Goal: Task Accomplishment & Management: Manage account settings

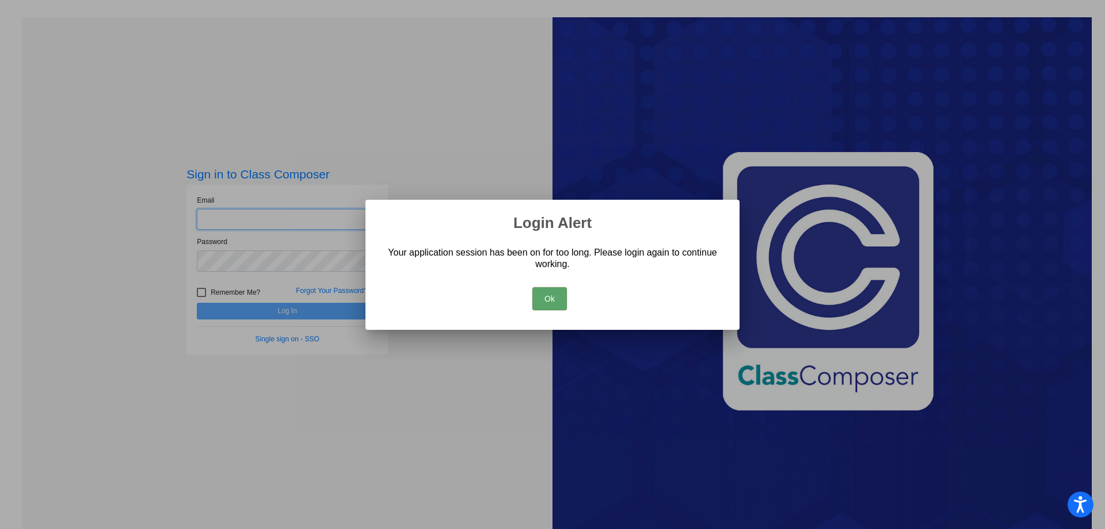
type input "[EMAIL_ADDRESS][DOMAIN_NAME]"
click at [561, 310] on button "Ok" at bounding box center [549, 298] width 35 height 23
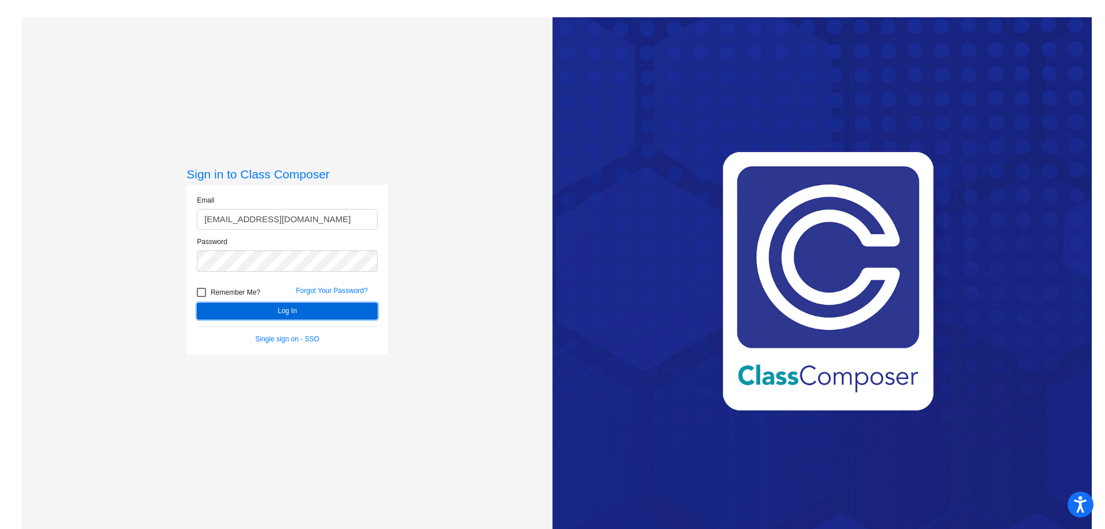
click at [253, 314] on button "Log In" at bounding box center [287, 311] width 181 height 17
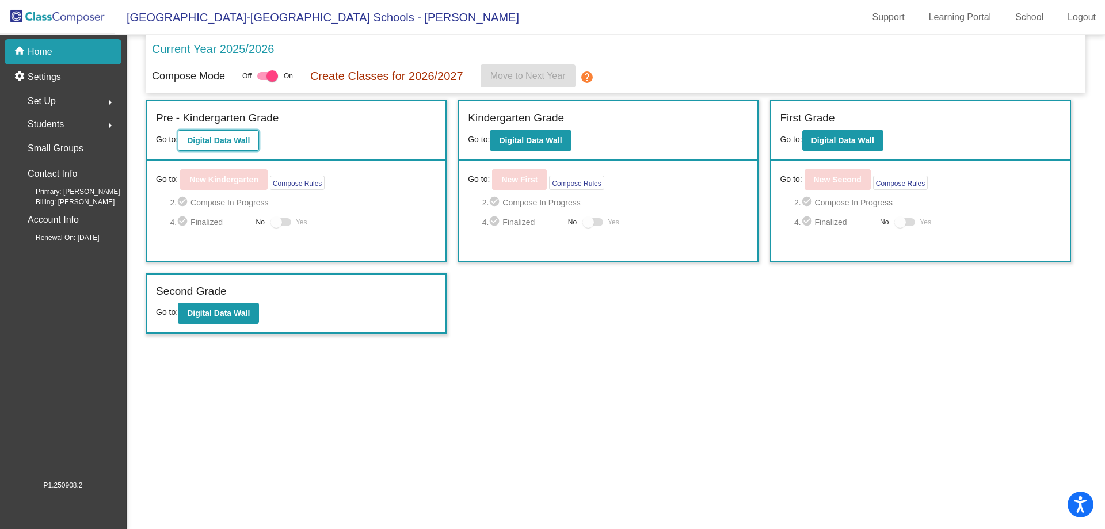
click at [207, 144] on b "Digital Data Wall" at bounding box center [218, 140] width 63 height 9
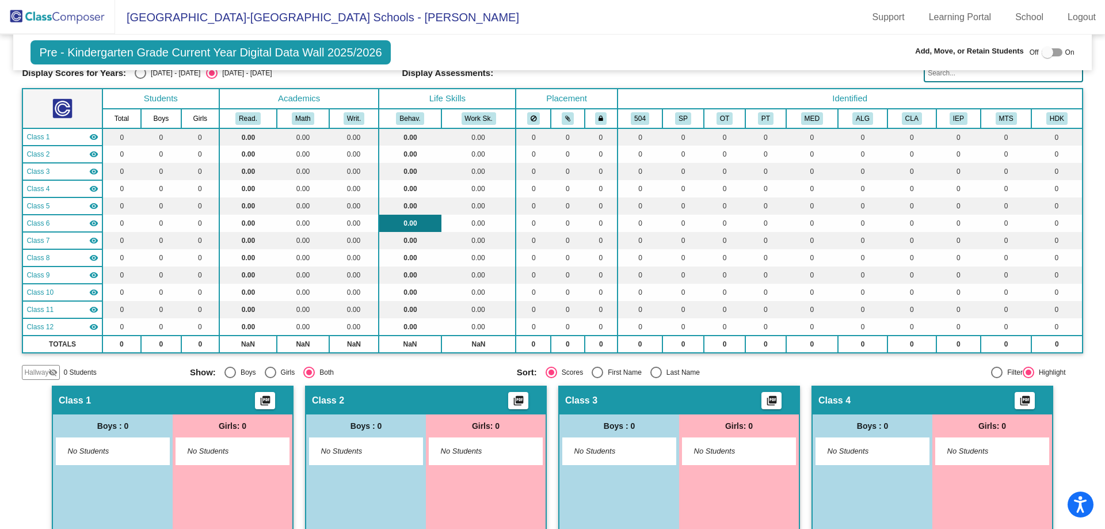
scroll to position [58, 0]
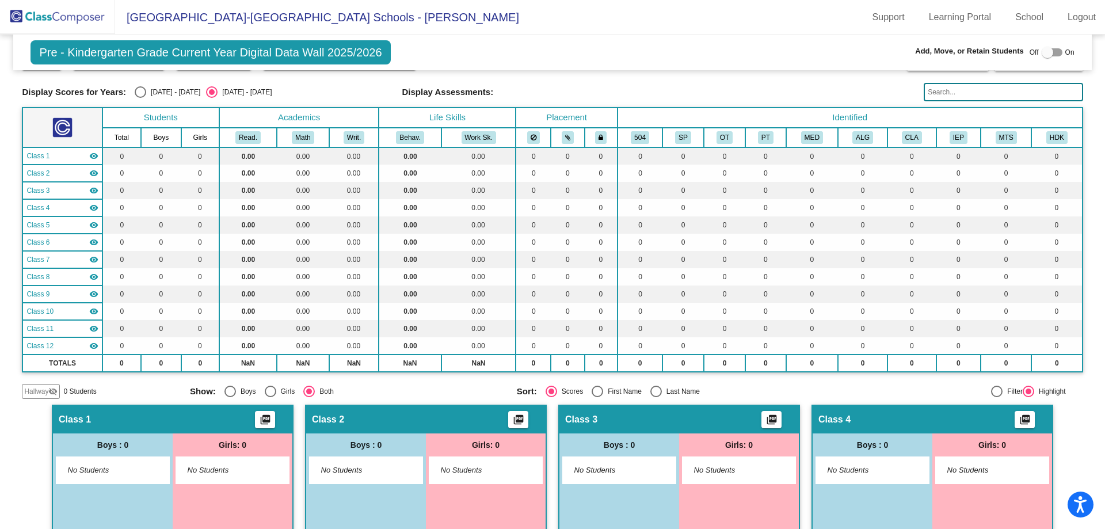
click at [89, 21] on img at bounding box center [57, 17] width 115 height 34
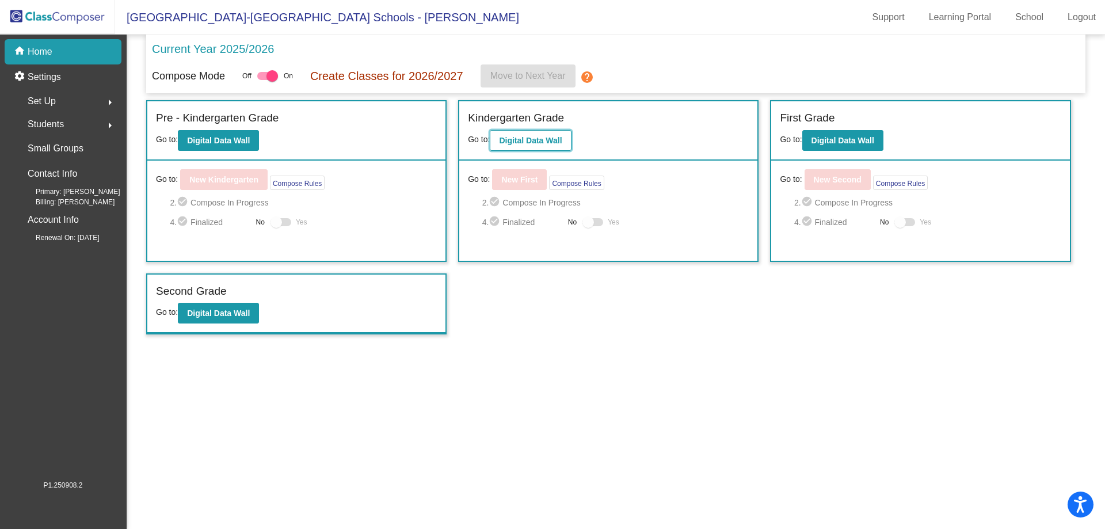
click at [521, 139] on b "Digital Data Wall" at bounding box center [530, 140] width 63 height 9
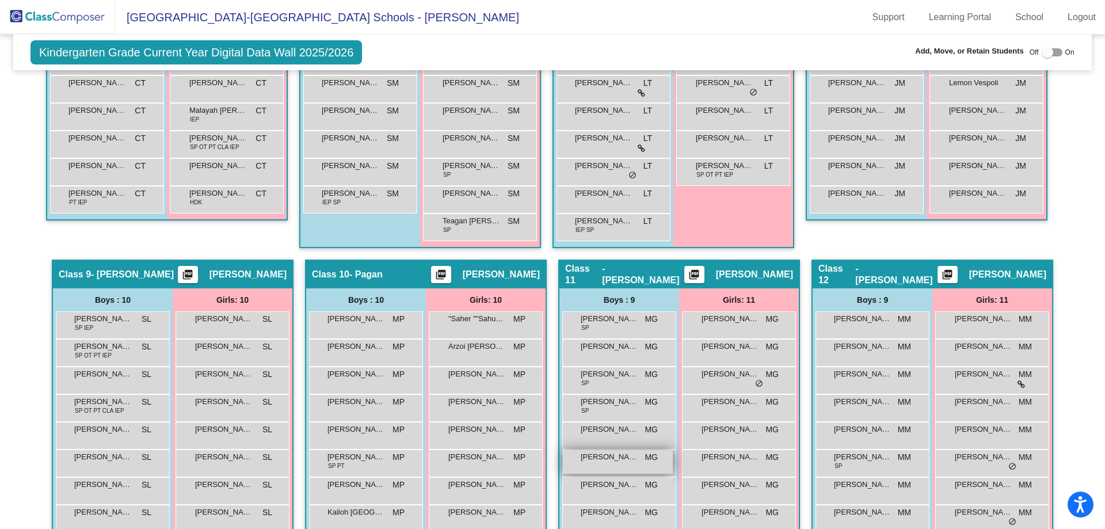
scroll to position [1083, 0]
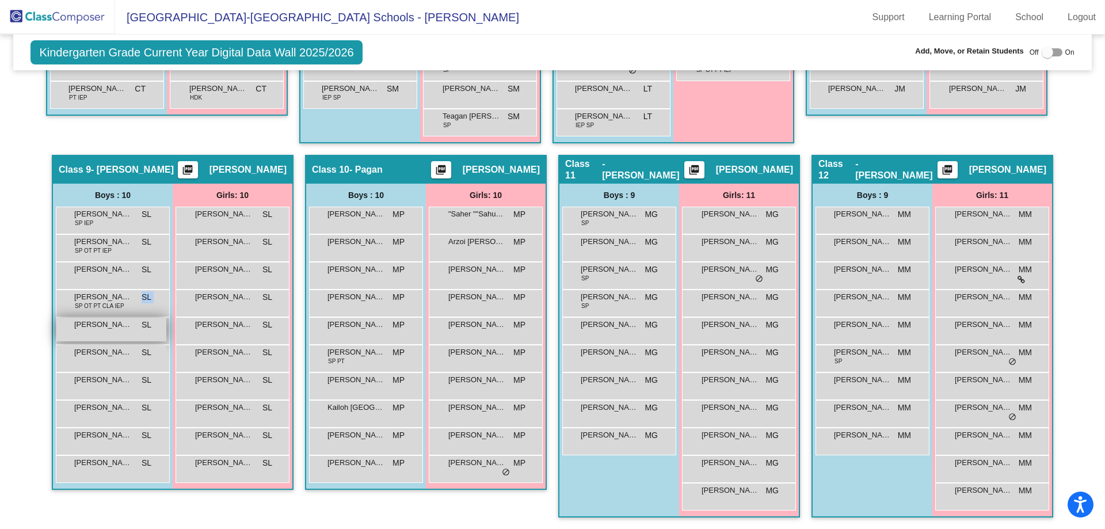
drag, startPoint x: 141, startPoint y: 298, endPoint x: 138, endPoint y: 334, distance: 36.4
click at [138, 337] on div "[PERSON_NAME] SP IEP SL lock do_not_disturb_alt [PERSON_NAME] SP OT PT IEP SL l…" at bounding box center [113, 345] width 114 height 276
click at [150, 300] on div "[PERSON_NAME] OT PT CLA IEP SL lock do_not_disturb_alt" at bounding box center [111, 302] width 110 height 24
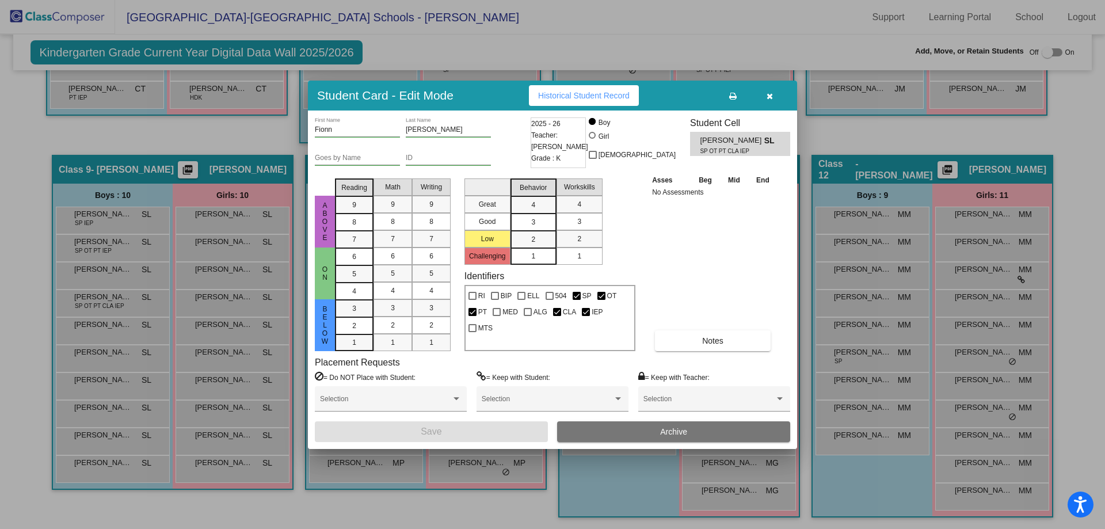
click at [783, 90] on button "button" at bounding box center [769, 95] width 37 height 21
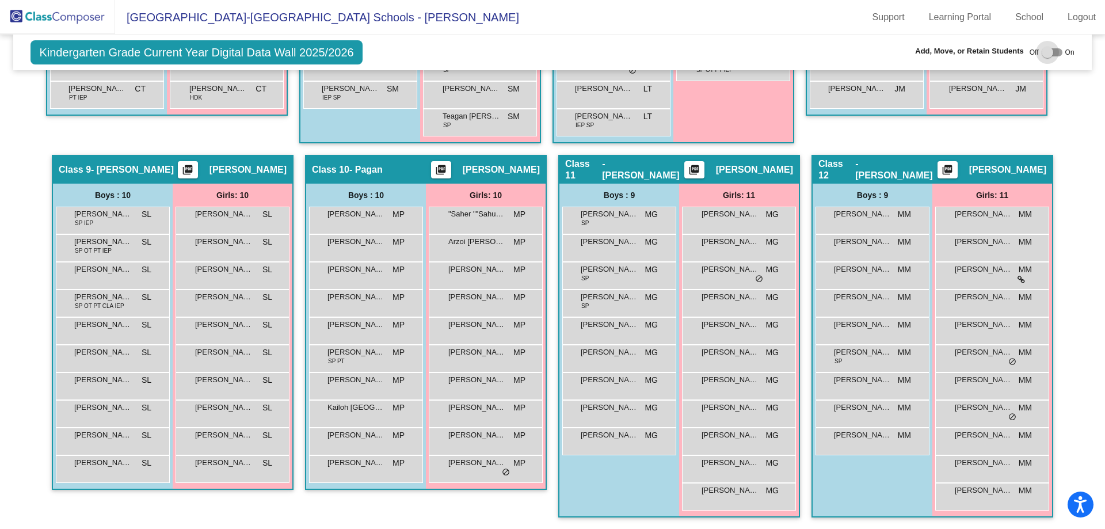
click at [1041, 50] on div at bounding box center [1047, 53] width 12 height 12
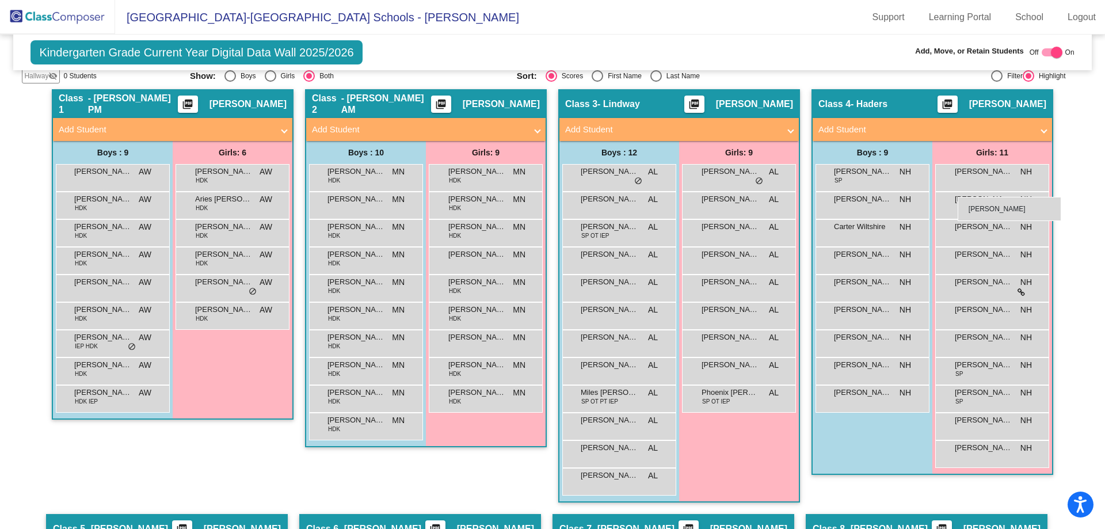
scroll to position [358, 0]
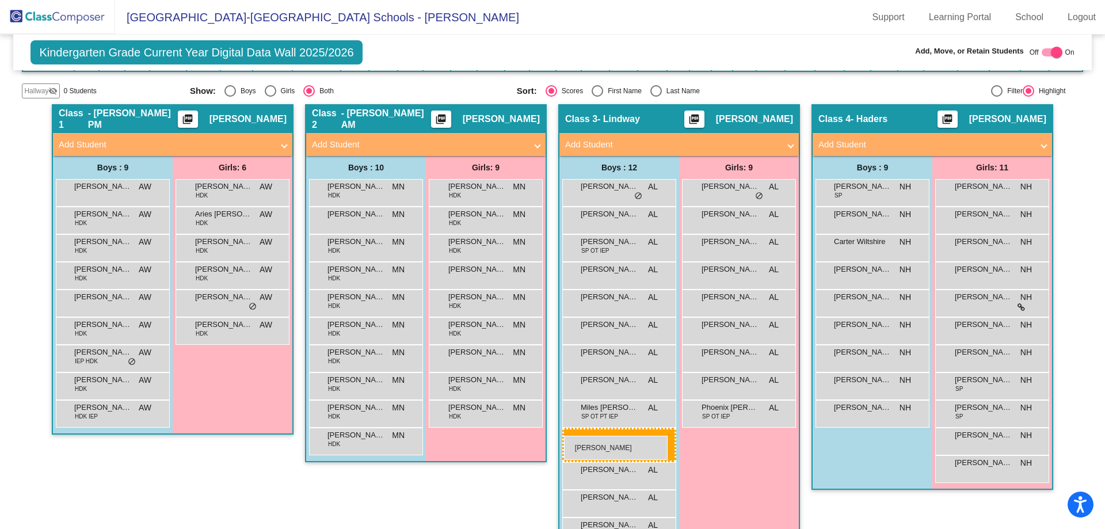
drag, startPoint x: 104, startPoint y: 329, endPoint x: 564, endPoint y: 436, distance: 471.9
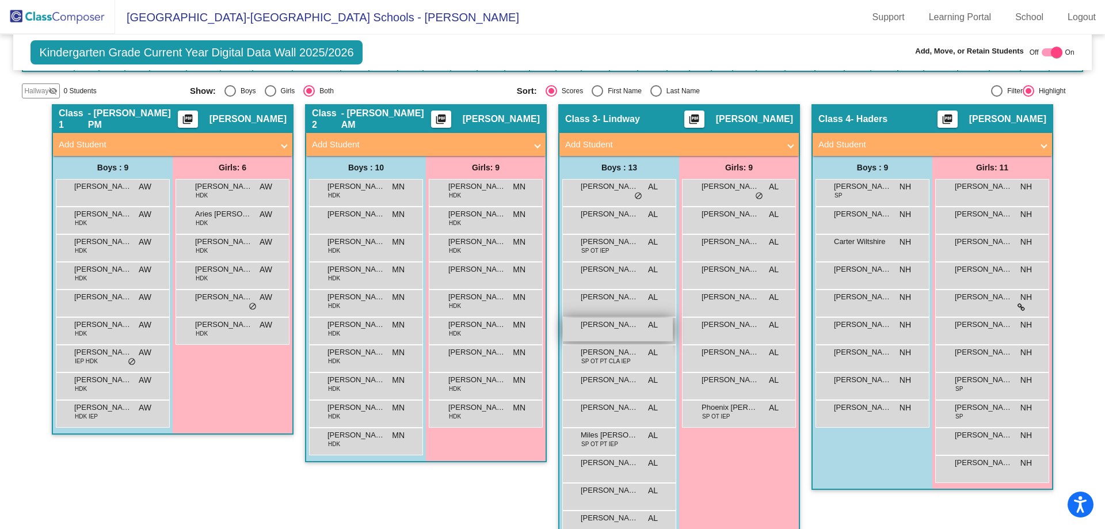
drag, startPoint x: 629, startPoint y: 327, endPoint x: 630, endPoint y: 321, distance: 5.8
click at [630, 321] on span "[PERSON_NAME]" at bounding box center [610, 325] width 58 height 12
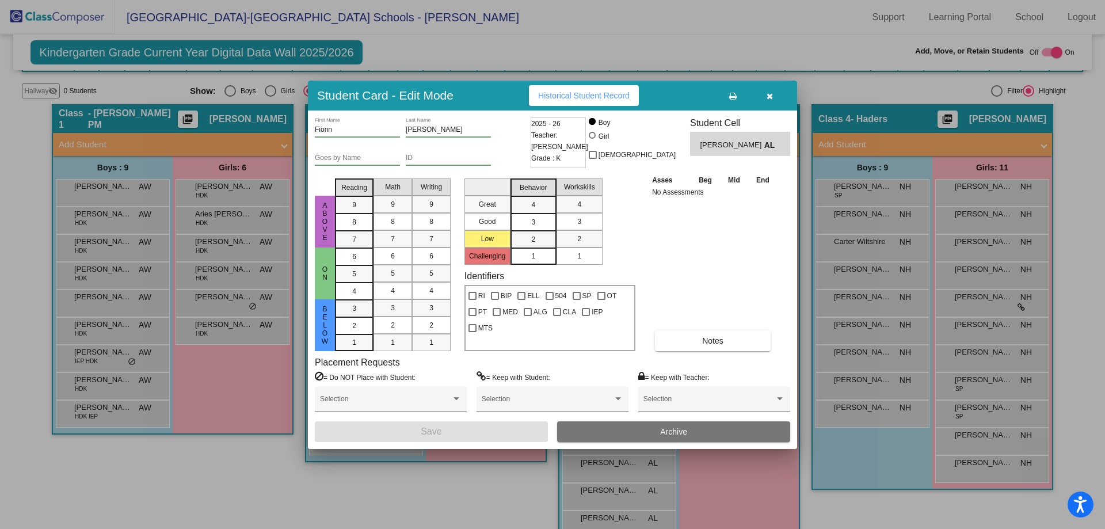
click at [685, 440] on button "Archive" at bounding box center [673, 431] width 233 height 21
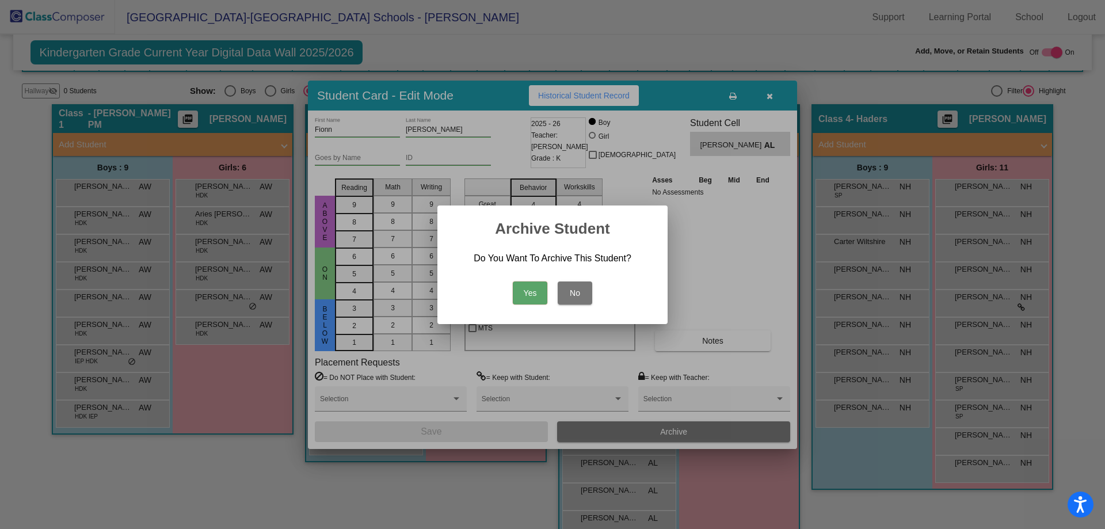
click at [526, 291] on button "Yes" at bounding box center [530, 292] width 35 height 23
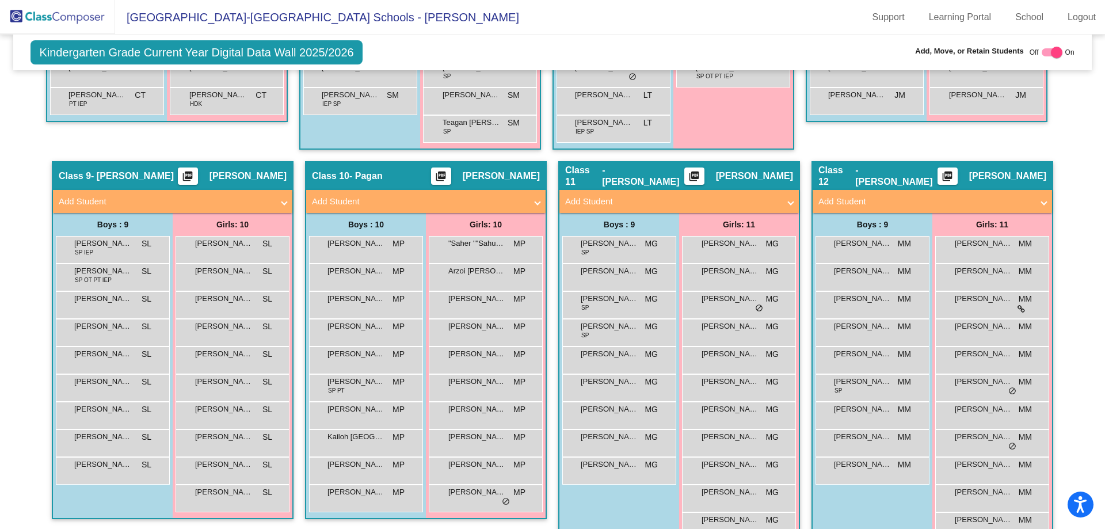
scroll to position [1152, 0]
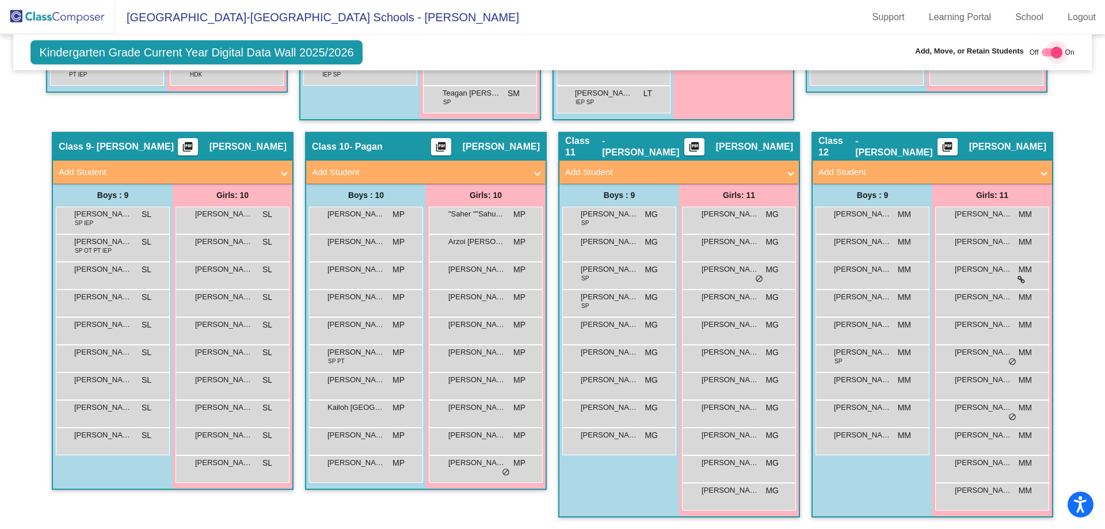
click at [1051, 53] on div at bounding box center [1057, 53] width 12 height 12
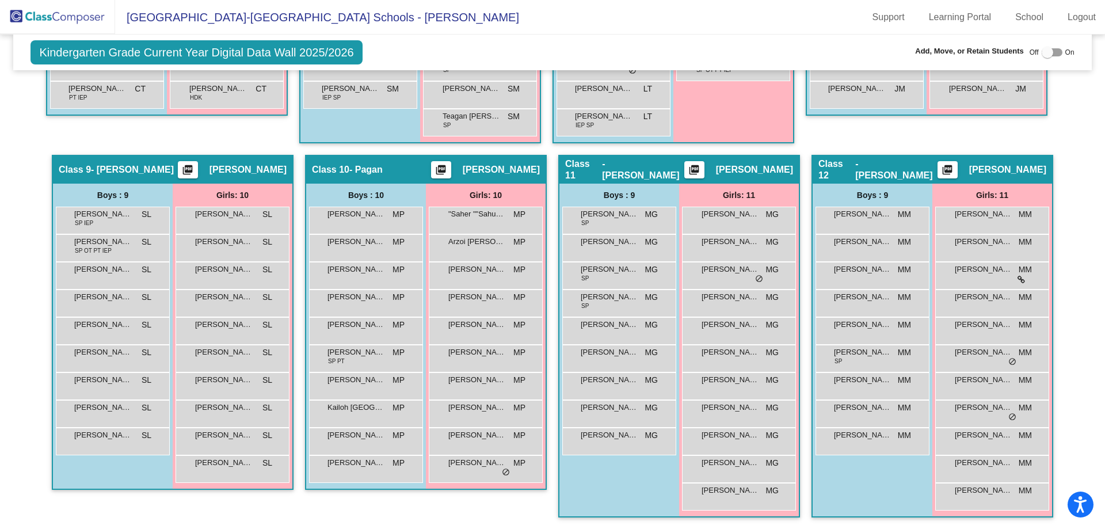
checkbox input "false"
click at [69, 20] on img at bounding box center [57, 17] width 115 height 34
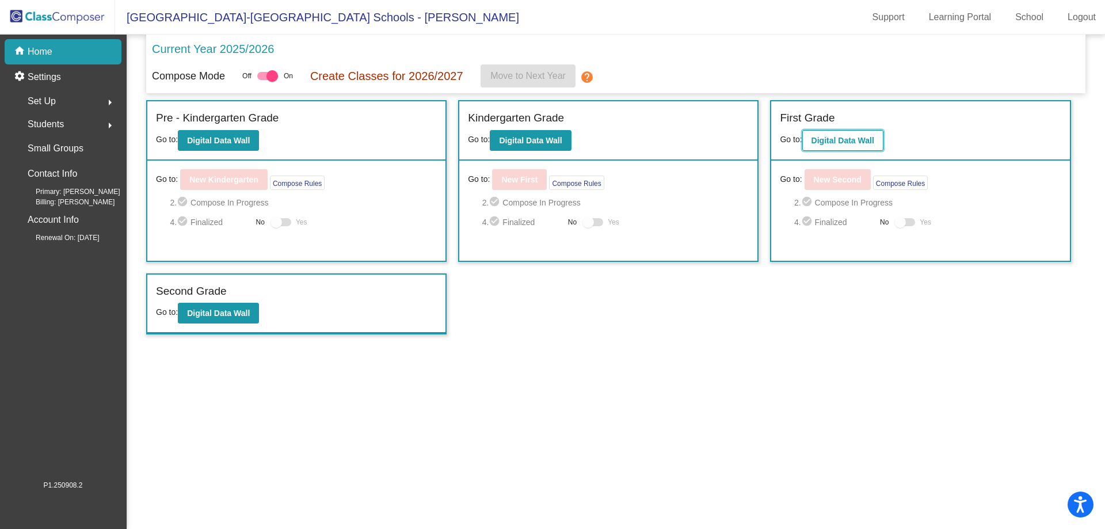
click at [819, 150] on button "Digital Data Wall" at bounding box center [842, 140] width 81 height 21
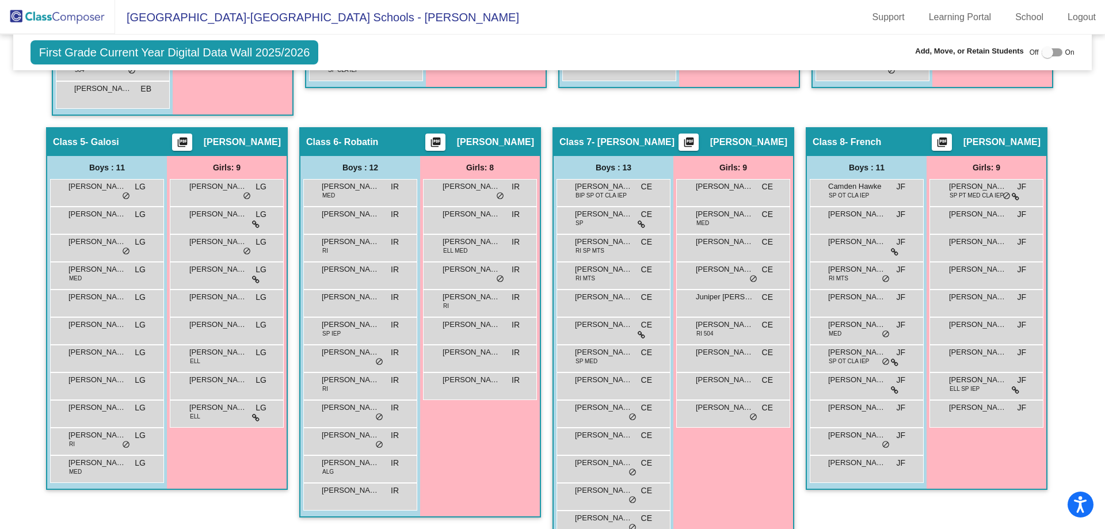
scroll to position [748, 0]
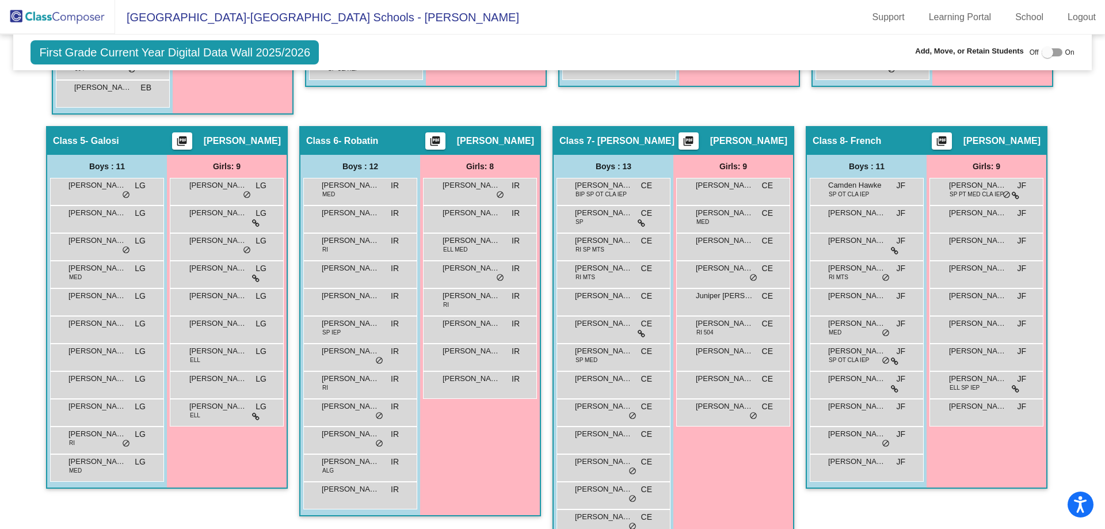
click at [1041, 52] on div at bounding box center [1047, 53] width 12 height 12
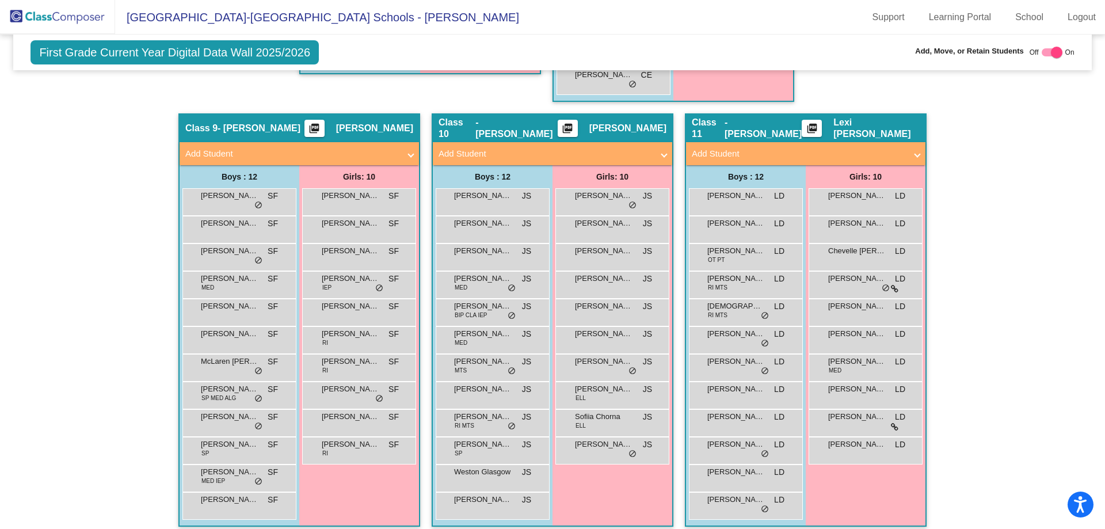
scroll to position [1245, 0]
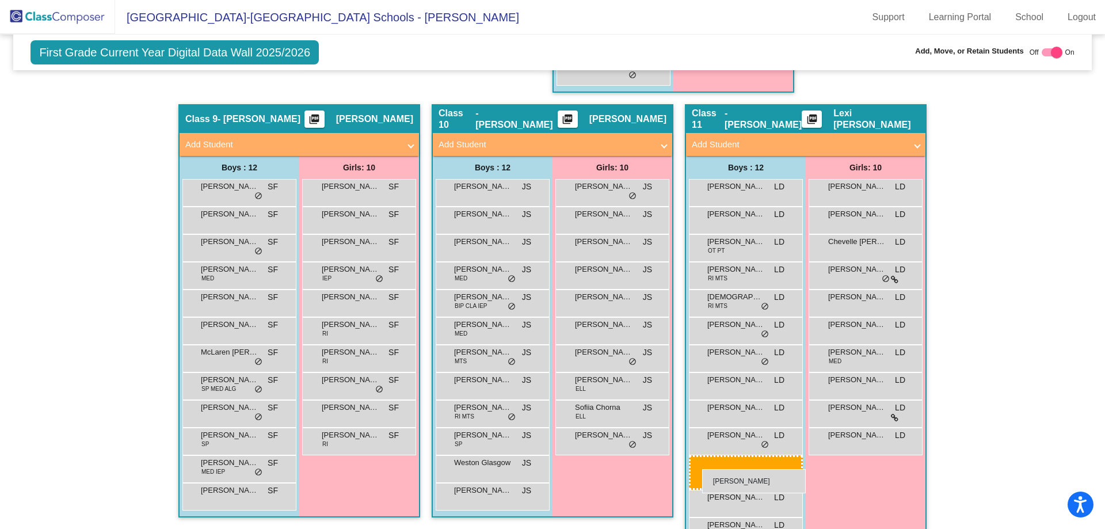
drag, startPoint x: 858, startPoint y: 460, endPoint x: 702, endPoint y: 469, distance: 156.8
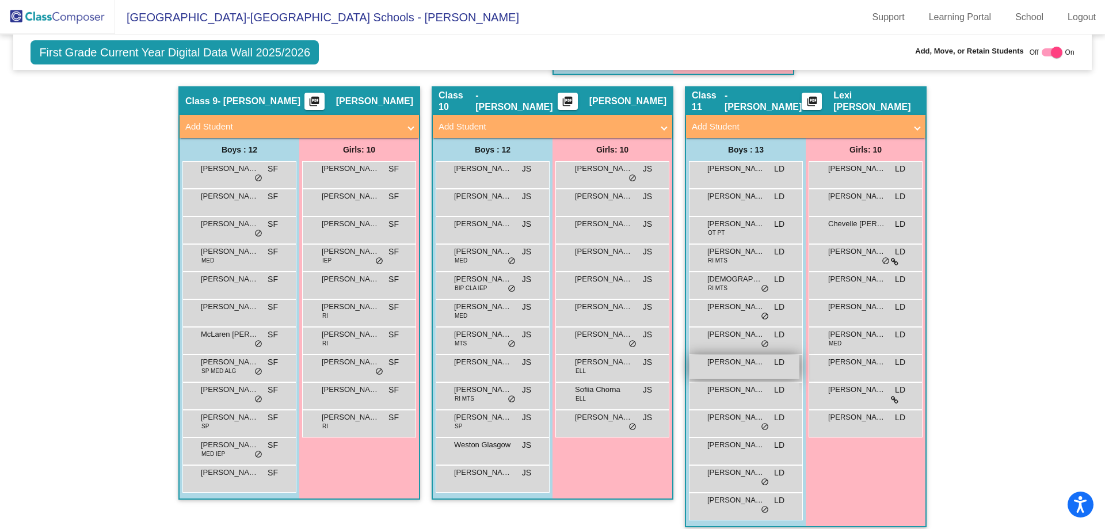
scroll to position [1273, 0]
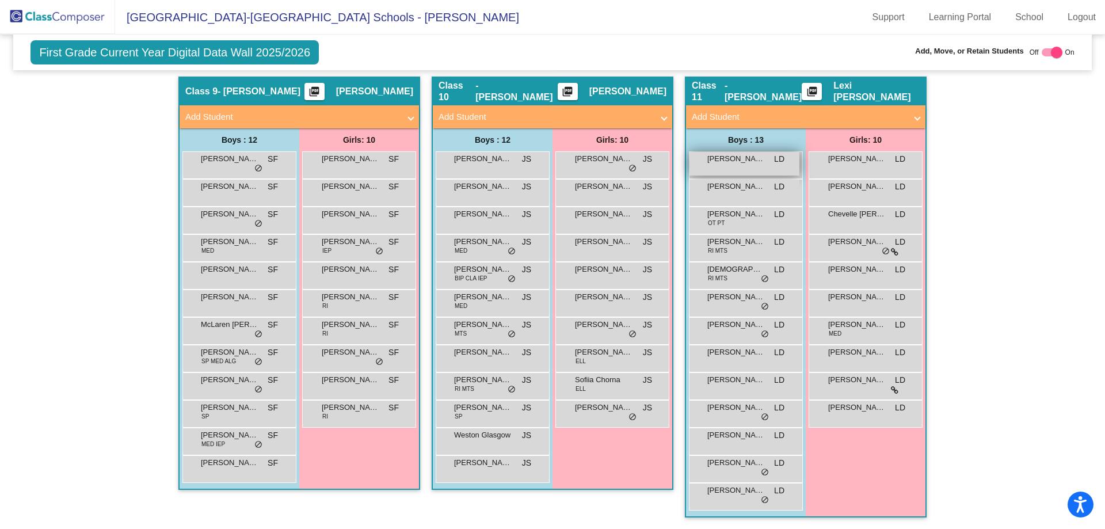
click at [746, 162] on span "[PERSON_NAME]" at bounding box center [736, 159] width 58 height 12
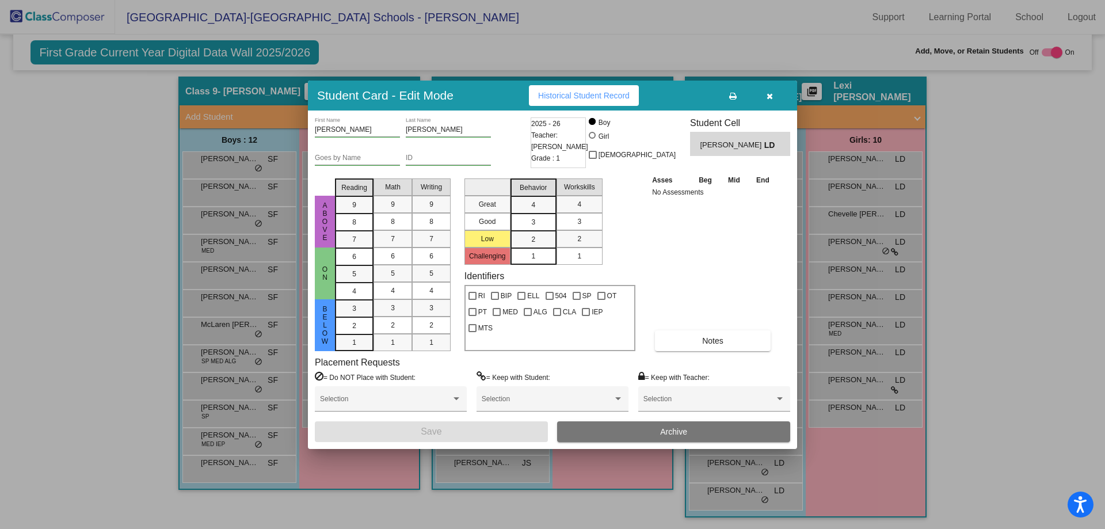
click at [686, 423] on button "Archive" at bounding box center [673, 431] width 233 height 21
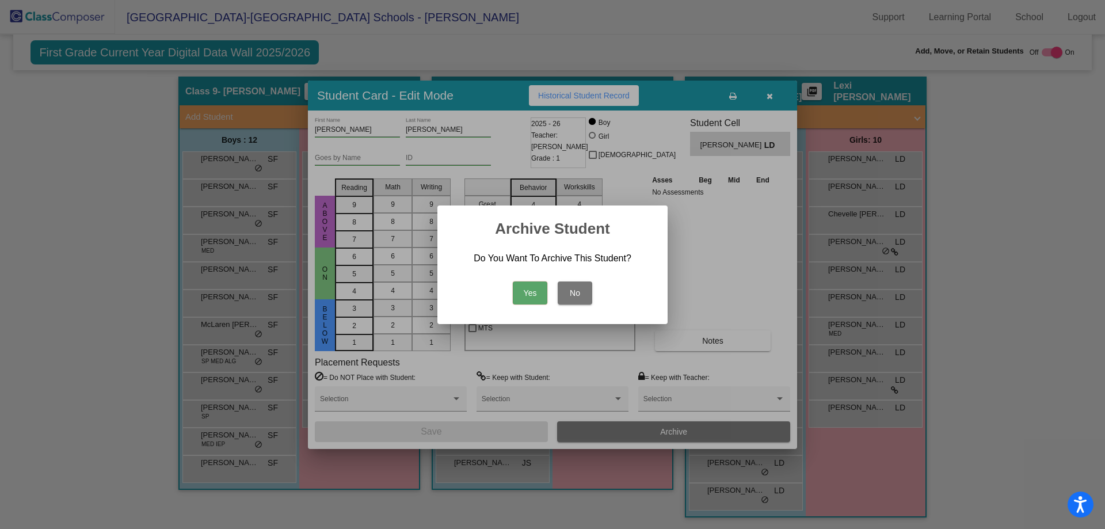
click at [519, 291] on button "Yes" at bounding box center [530, 292] width 35 height 23
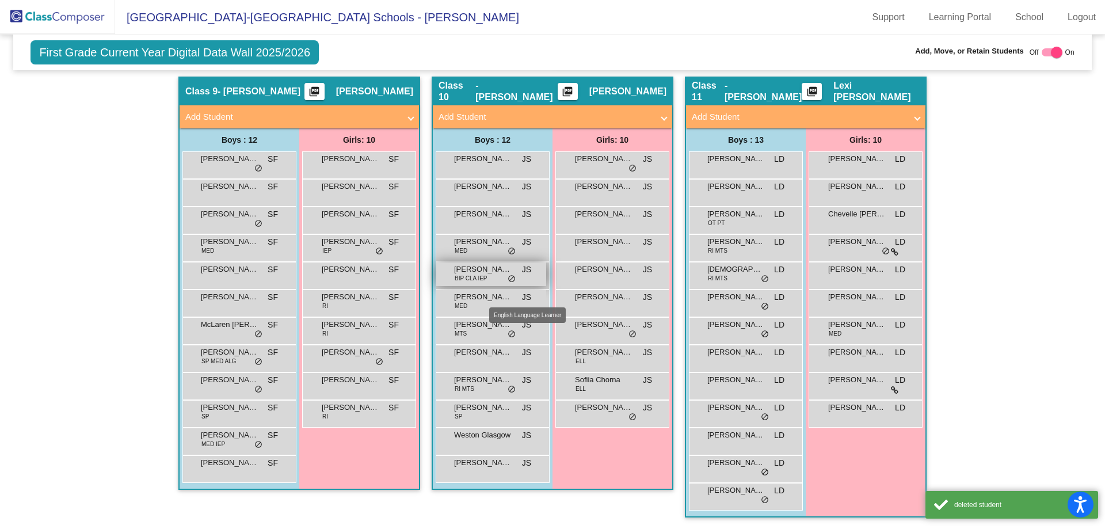
scroll to position [1245, 0]
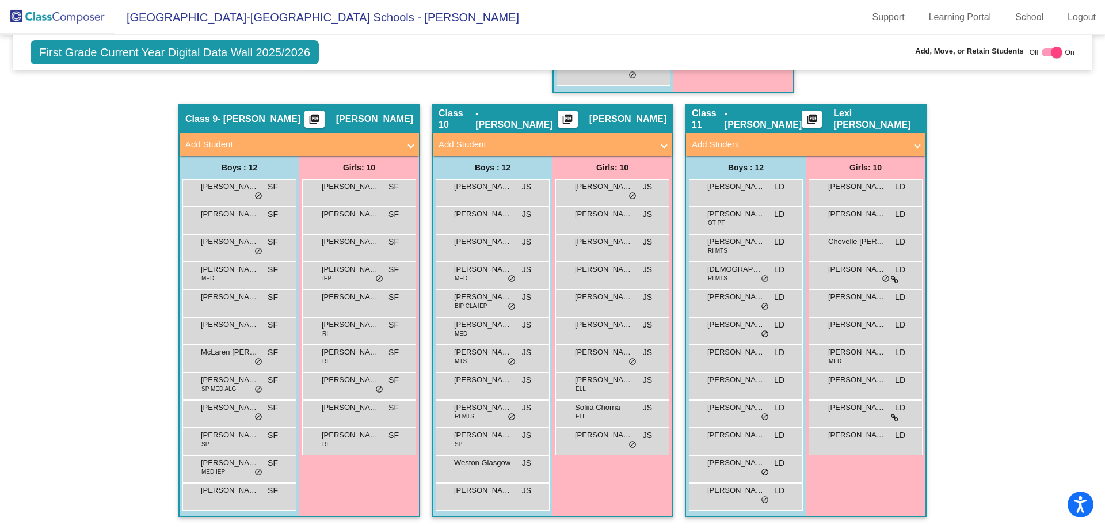
click at [1051, 48] on div at bounding box center [1057, 53] width 12 height 12
checkbox input "false"
